Goal: Information Seeking & Learning: Check status

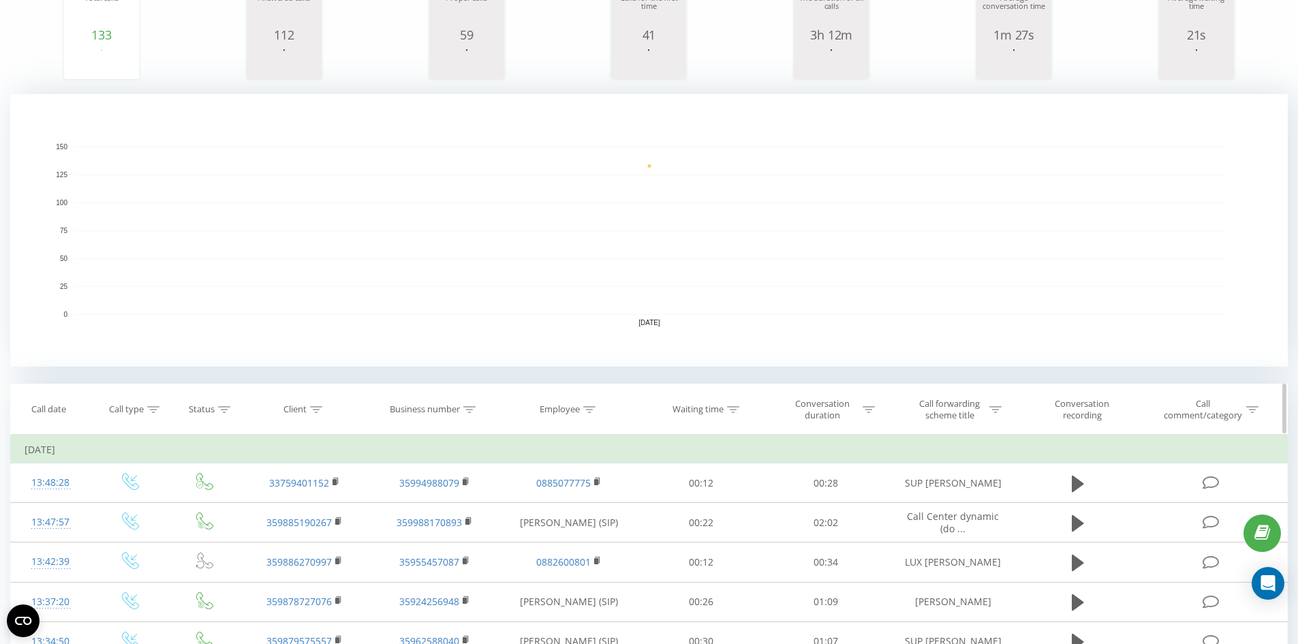
click at [317, 411] on icon at bounding box center [316, 409] width 12 height 7
click at [307, 505] on input "text" at bounding box center [305, 508] width 120 height 24
paste input "0887687661"
click at [330, 534] on span "OK" at bounding box center [334, 533] width 38 height 21
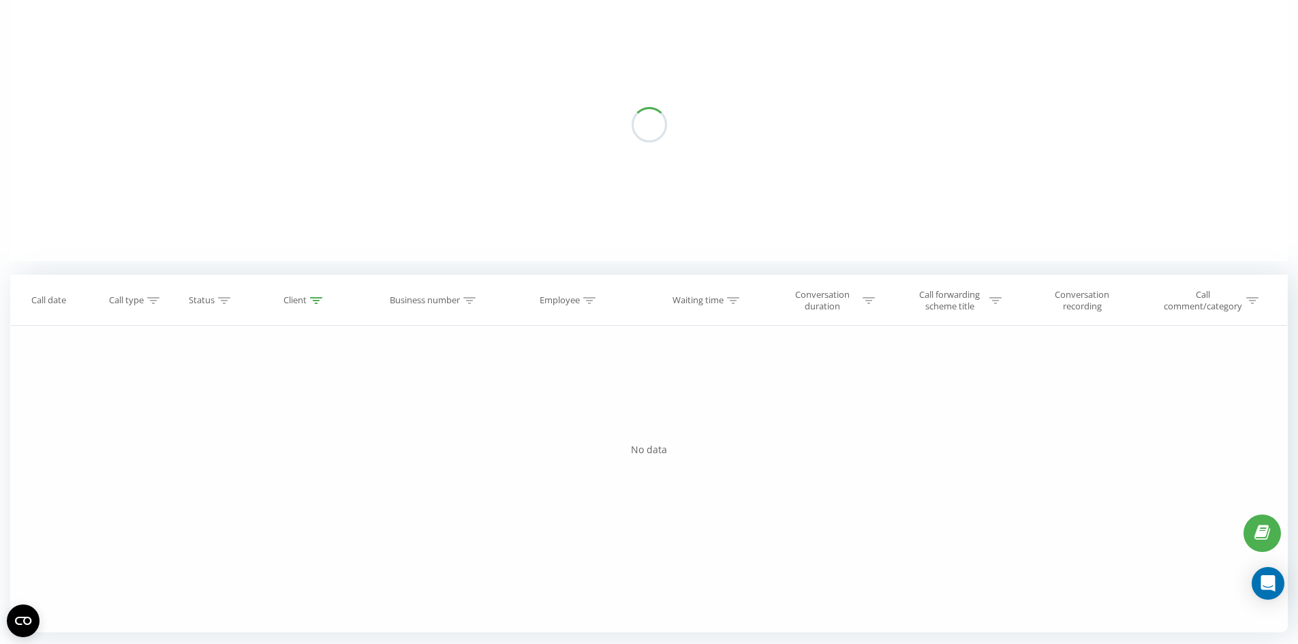
scroll to position [122, 0]
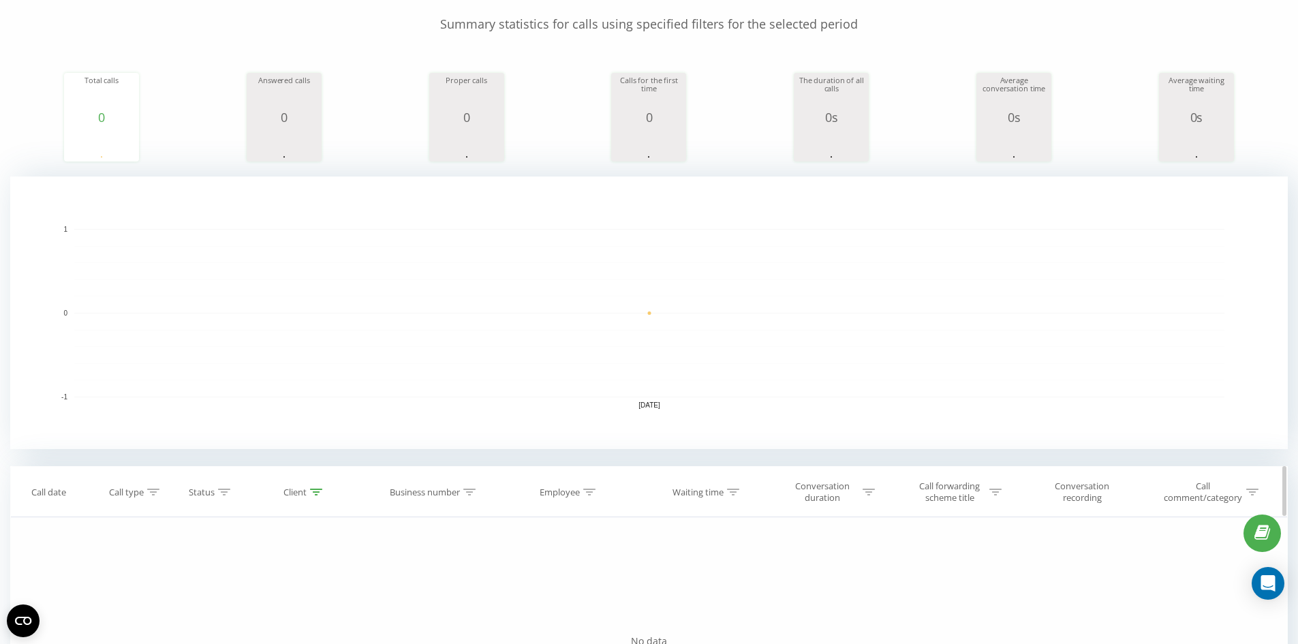
click at [318, 487] on div at bounding box center [316, 493] width 12 height 12
drag, startPoint x: 254, startPoint y: 588, endPoint x: 198, endPoint y: 577, distance: 56.8
type input "887687661"
click button "OK" at bounding box center [334, 617] width 58 height 17
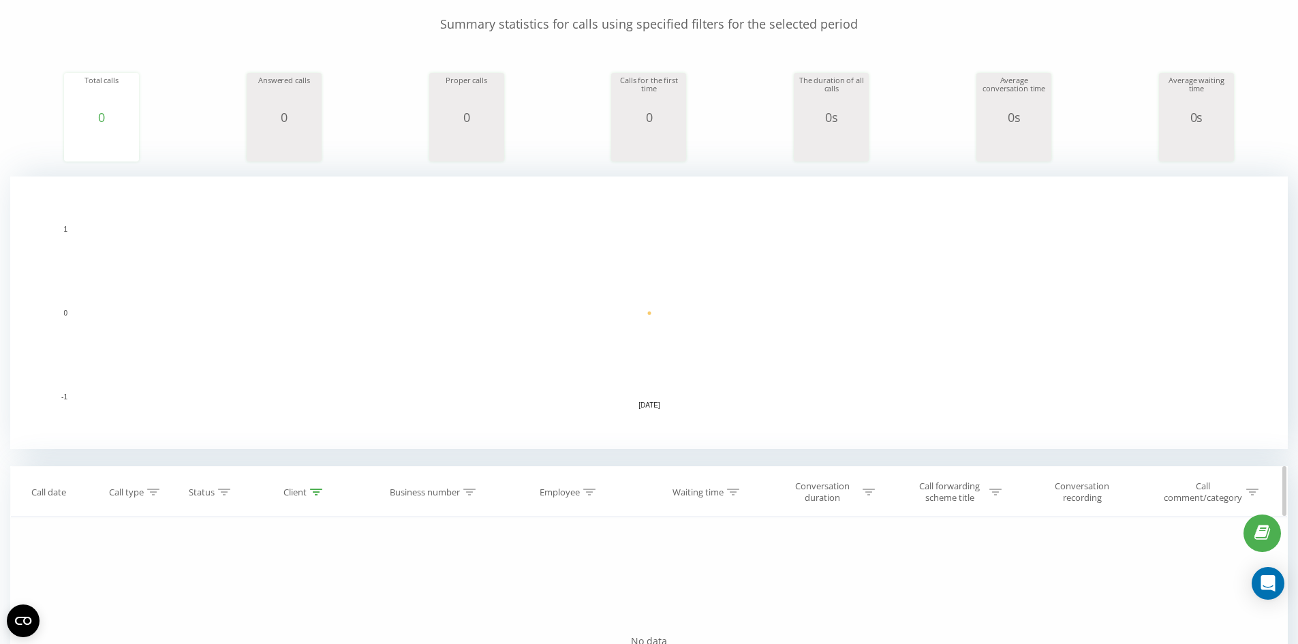
click at [317, 491] on icon at bounding box center [316, 492] width 12 height 7
drag, startPoint x: 315, startPoint y: 594, endPoint x: 144, endPoint y: 604, distance: 171.4
click button "OK" at bounding box center [334, 617] width 58 height 17
